Goal: Task Accomplishment & Management: Use online tool/utility

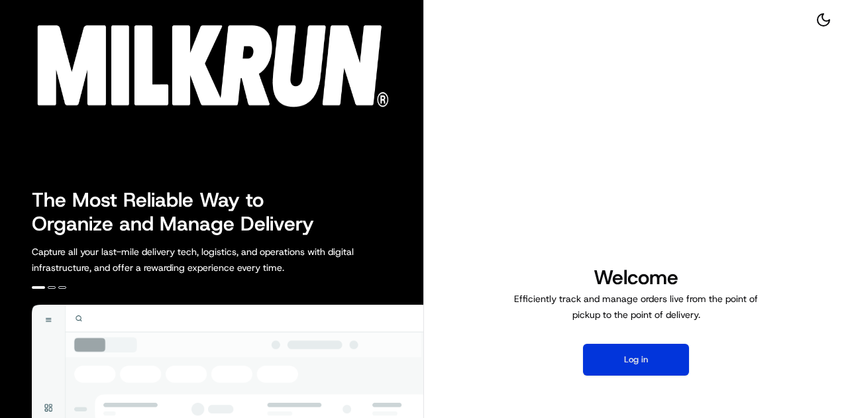
click at [644, 365] on button "Log in" at bounding box center [636, 360] width 106 height 32
